Goal: Information Seeking & Learning: Learn about a topic

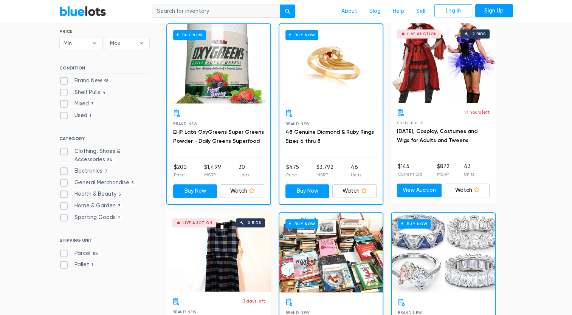
scroll to position [231, 0]
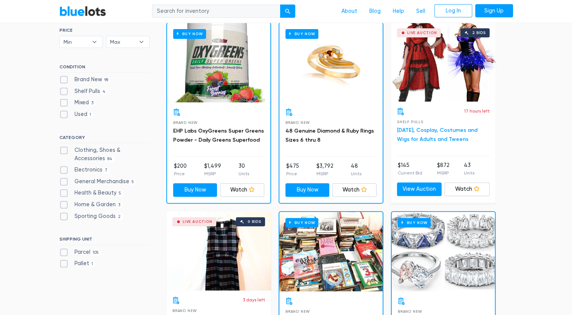
click at [463, 141] on link "[DATE], Cosplay, Costumes and Wigs for Adults and Tweens" at bounding box center [437, 135] width 81 height 16
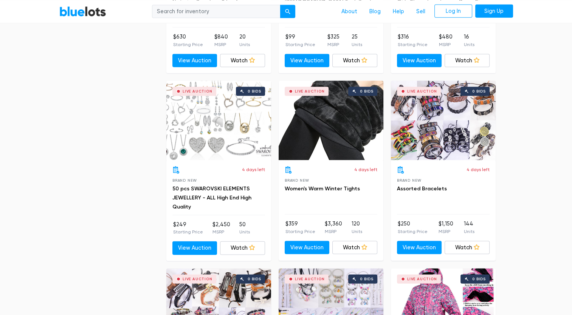
scroll to position [1623, 0]
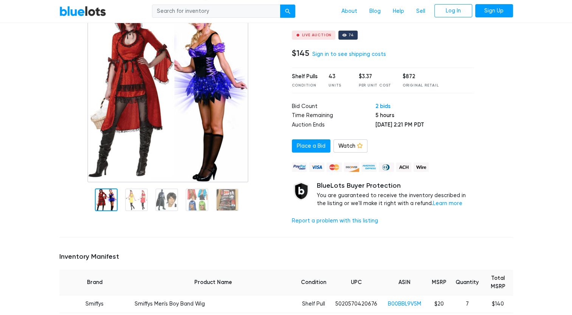
scroll to position [71, 0]
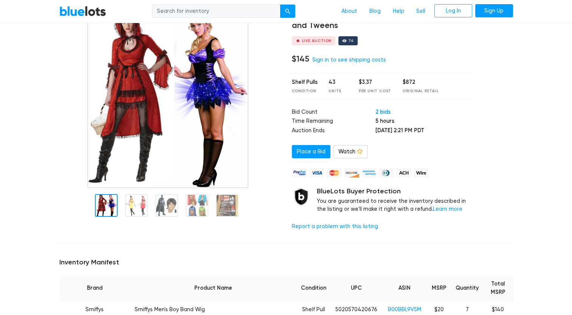
click at [136, 200] on div at bounding box center [170, 118] width 233 height 238
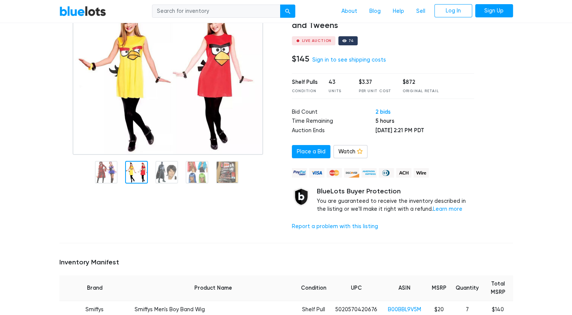
click at [169, 155] on img at bounding box center [168, 77] width 191 height 156
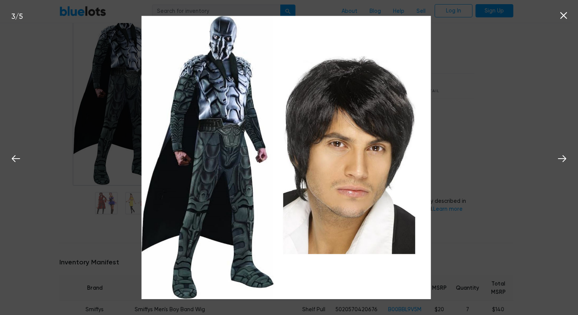
click at [56, 222] on div at bounding box center [170, 118] width 233 height 238
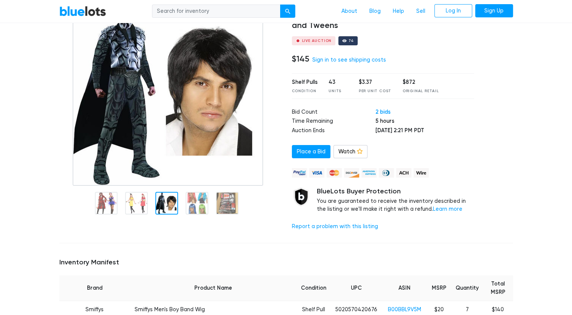
click at [194, 205] on div at bounding box center [197, 203] width 23 height 23
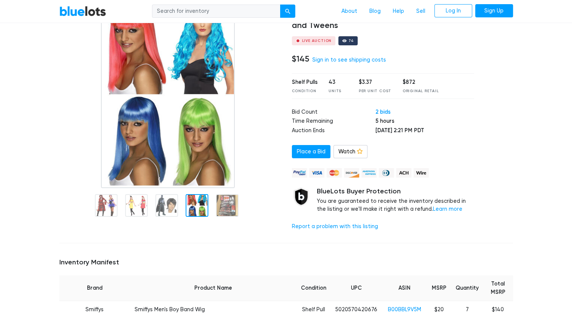
click at [228, 214] on div at bounding box center [227, 205] width 23 height 23
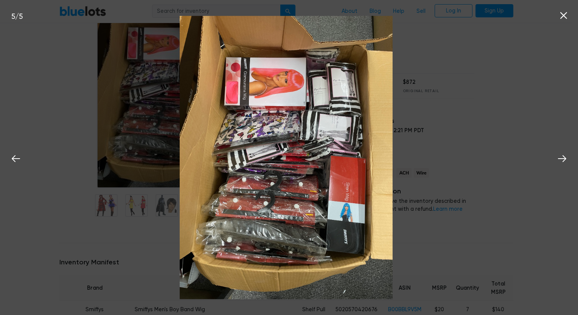
click at [185, 252] on img at bounding box center [286, 158] width 213 height 284
